Goal: Task Accomplishment & Management: Use online tool/utility

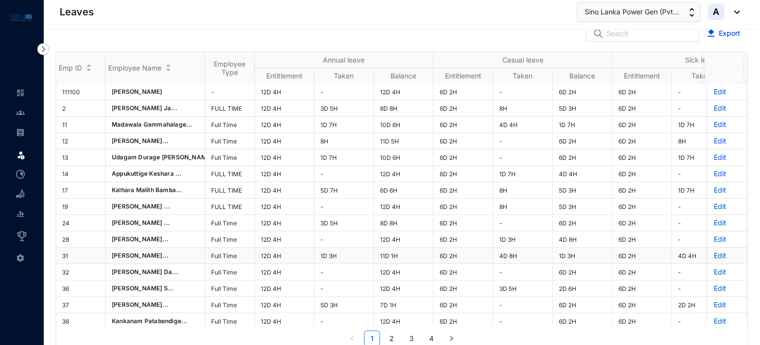
scroll to position [91, 0]
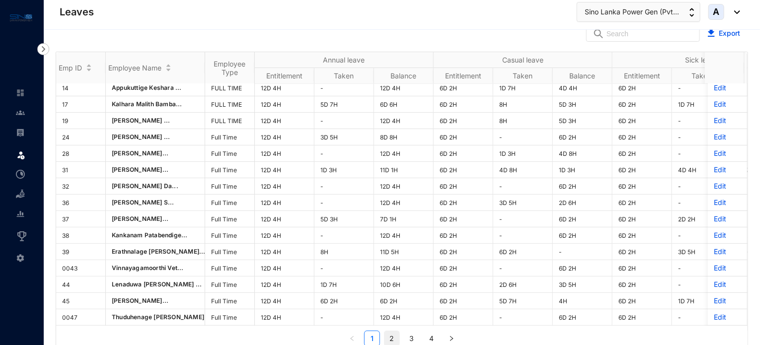
click at [392, 337] on link "2" at bounding box center [391, 338] width 15 height 15
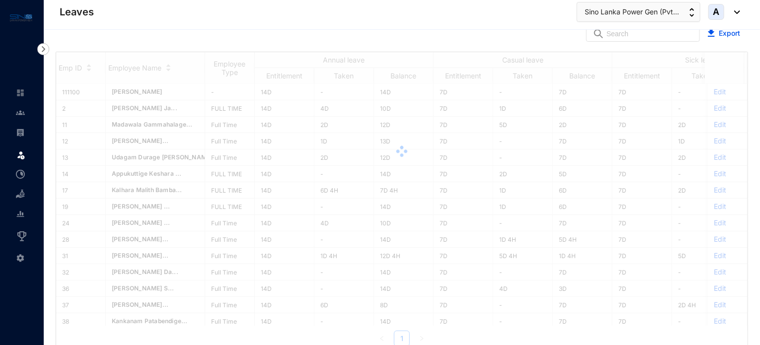
scroll to position [0, 0]
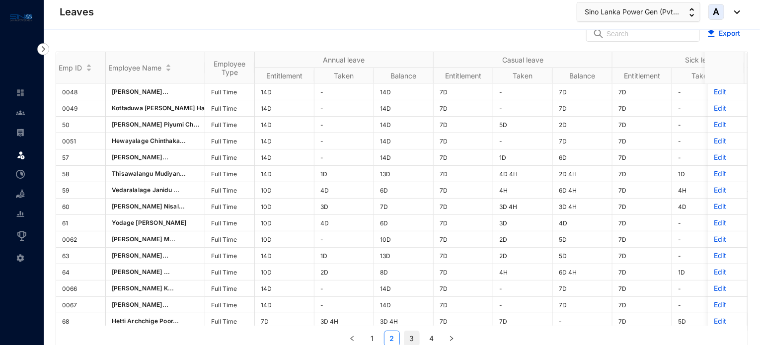
click at [409, 337] on link "3" at bounding box center [411, 338] width 15 height 15
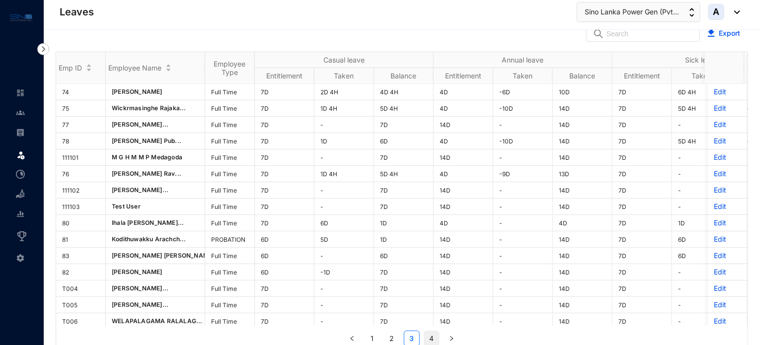
click at [427, 339] on link "4" at bounding box center [431, 338] width 15 height 15
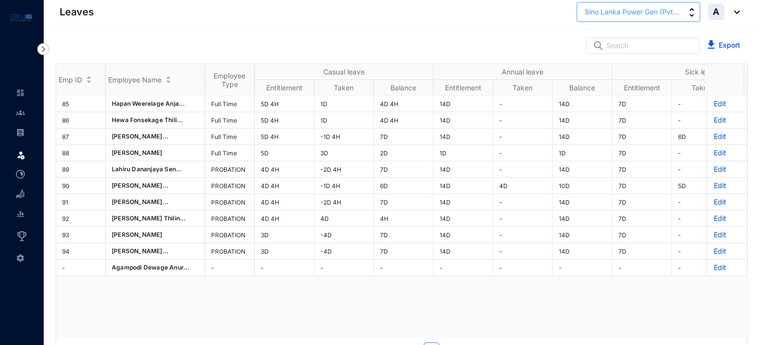
click at [691, 8] on img "button" at bounding box center [691, 12] width 5 height 9
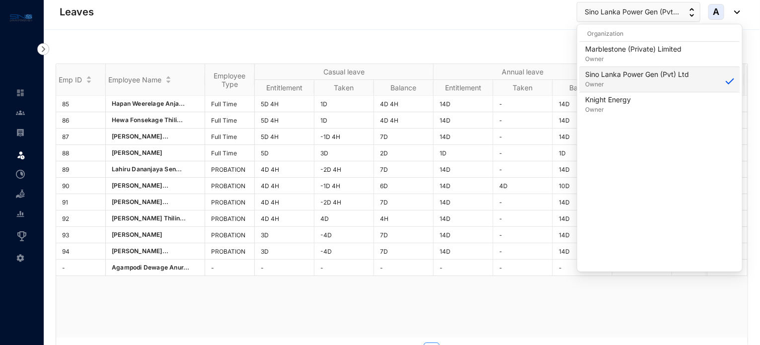
click at [698, 78] on div "Sino Lanka Power Gen (Pvt) Ltd Owner" at bounding box center [659, 80] width 149 height 20
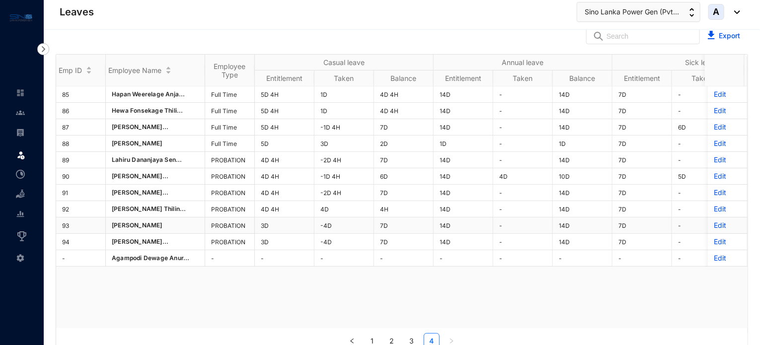
scroll to position [12, 0]
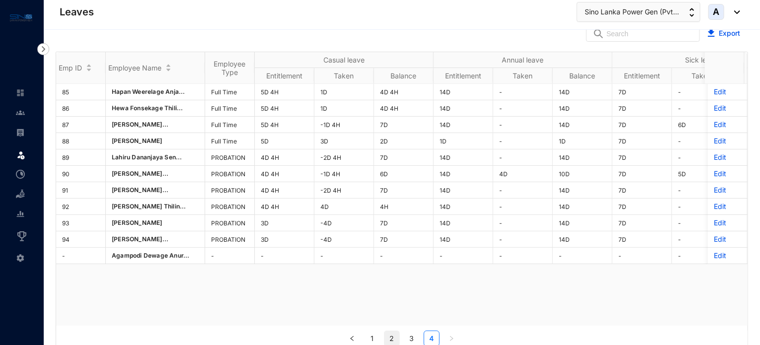
click at [387, 335] on link "2" at bounding box center [391, 338] width 15 height 15
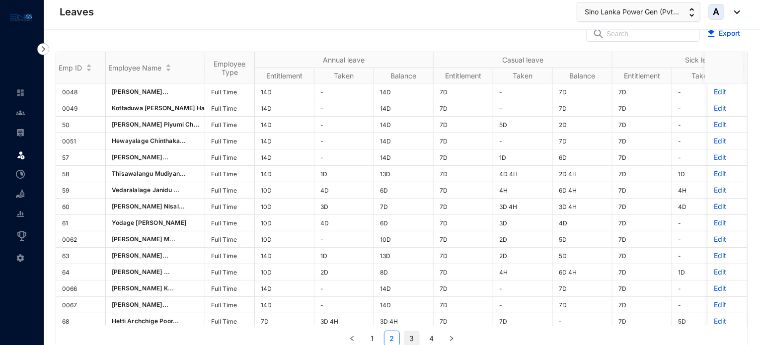
click at [408, 342] on link "3" at bounding box center [411, 338] width 15 height 15
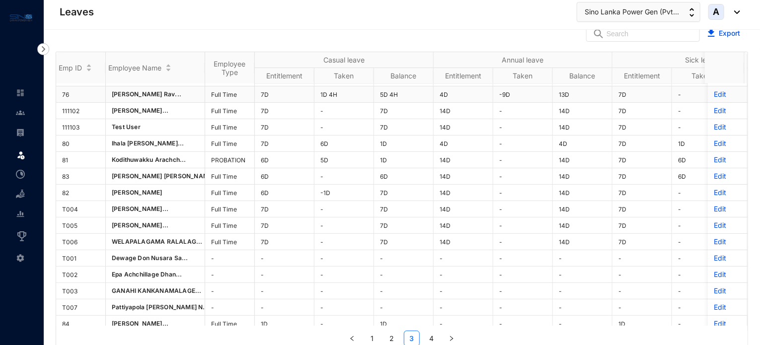
scroll to position [91, 0]
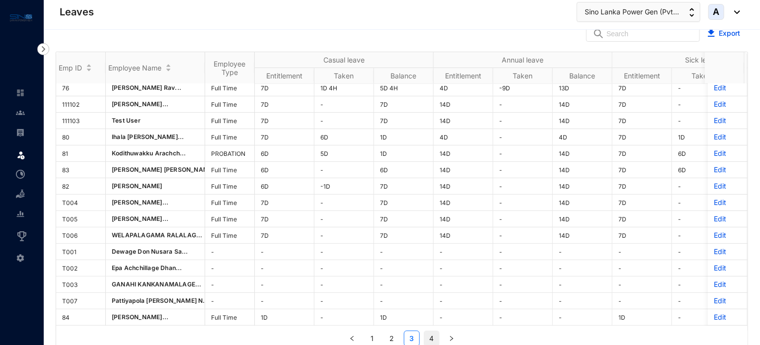
click at [430, 337] on link "4" at bounding box center [431, 338] width 15 height 15
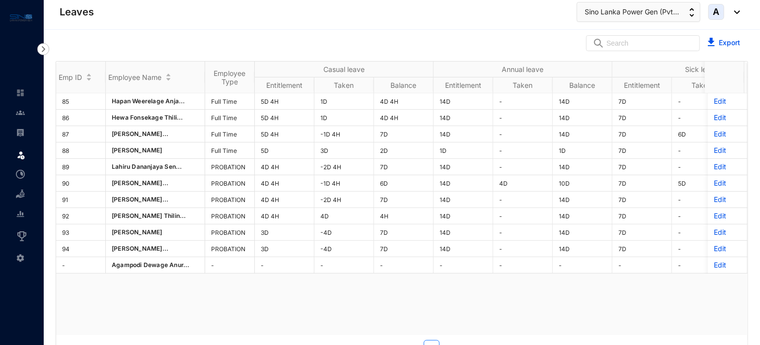
scroll to position [0, 0]
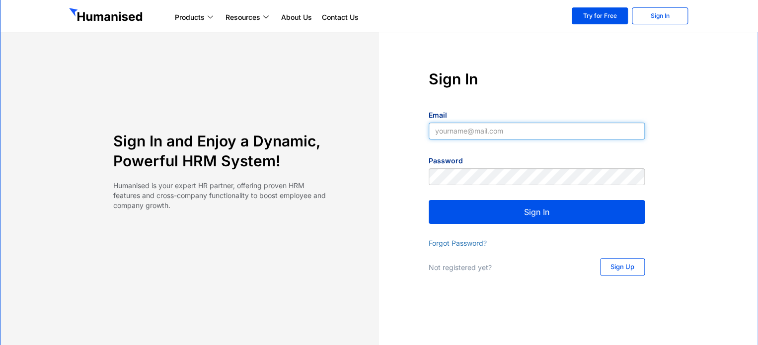
click at [536, 127] on input "Email" at bounding box center [537, 131] width 216 height 17
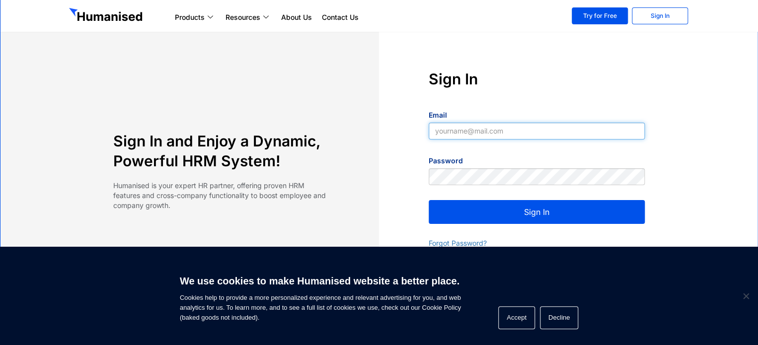
type input "anuradha@atmangroup.com"
click at [501, 207] on button "Sign In" at bounding box center [537, 212] width 216 height 24
